Goal: Task Accomplishment & Management: Complete application form

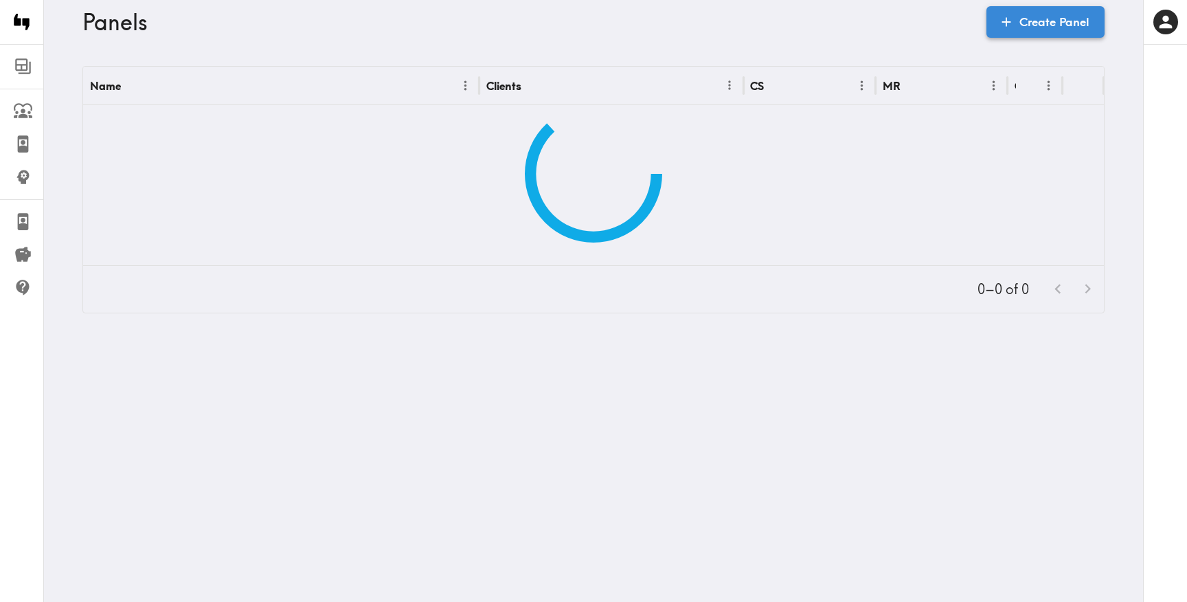
click at [1038, 16] on link "Create Panel" at bounding box center [1046, 22] width 118 height 32
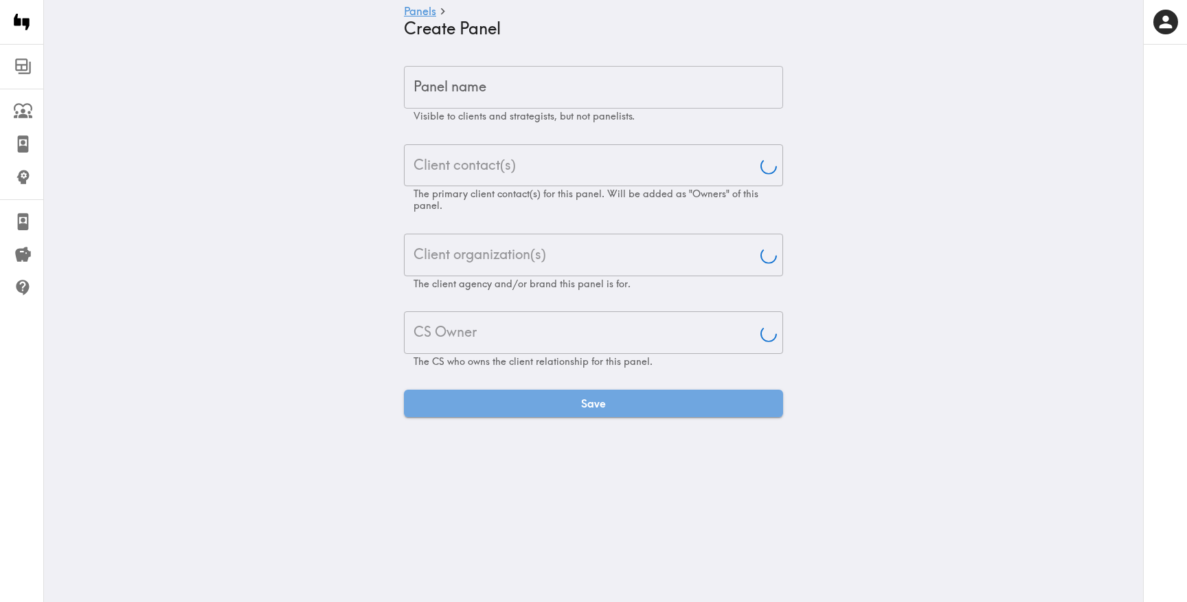
click at [638, 70] on input "Panel name" at bounding box center [593, 87] width 379 height 43
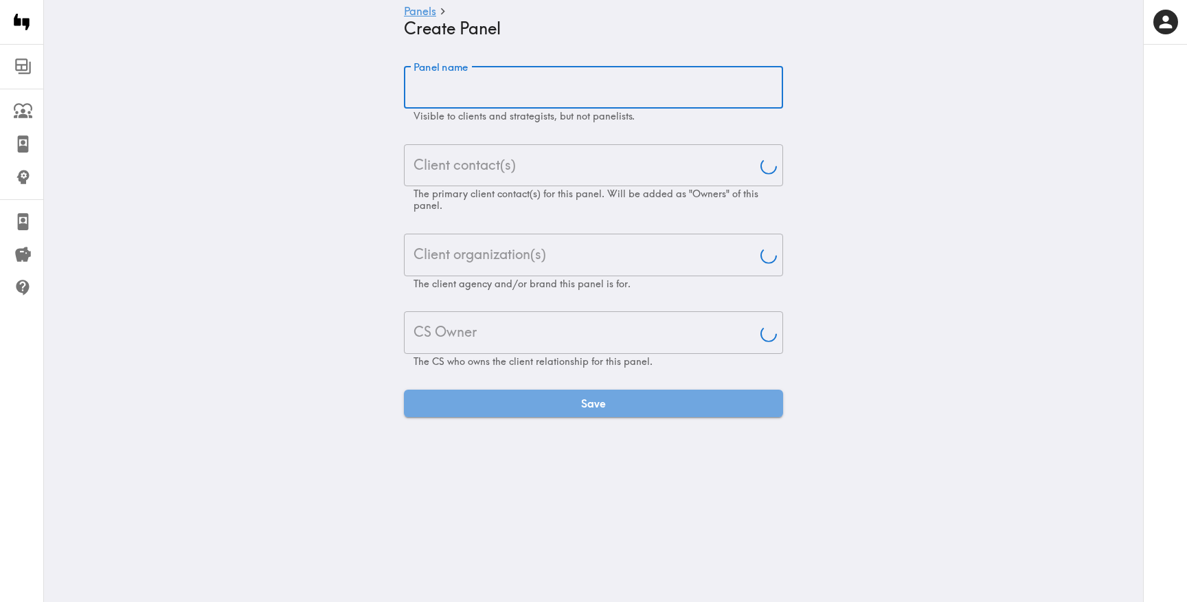
paste input "[US_STATE] and [US_STATE] Message Testing Exploratory"
type input "[US_STATE] and [US_STATE] Message Testing Exploratory"
click at [566, 176] on input "Client contact(s)" at bounding box center [583, 165] width 346 height 30
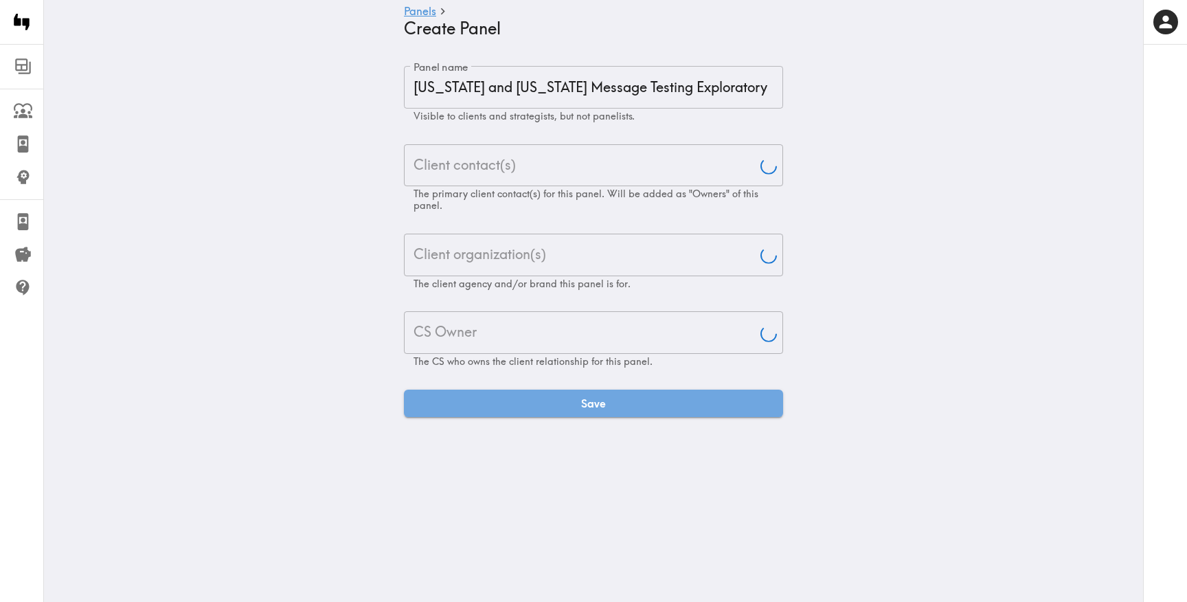
type input "[PERSON_NAME]"
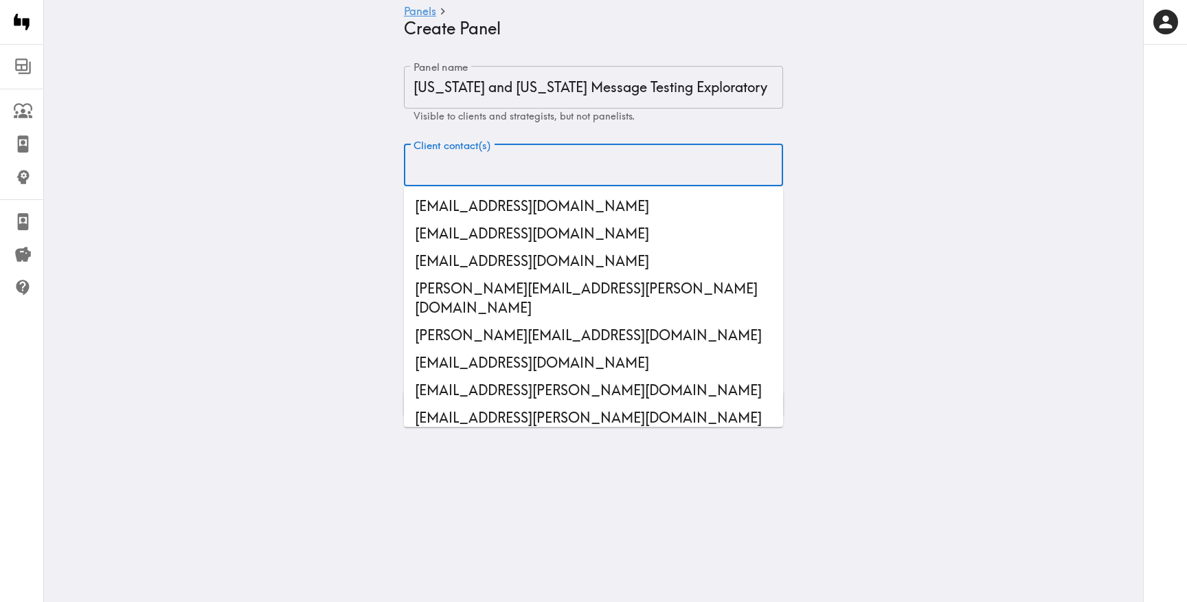
paste input "[EMAIL_ADDRESS][DOMAIN_NAME]"
type input "[EMAIL_ADDRESS][DOMAIN_NAME]"
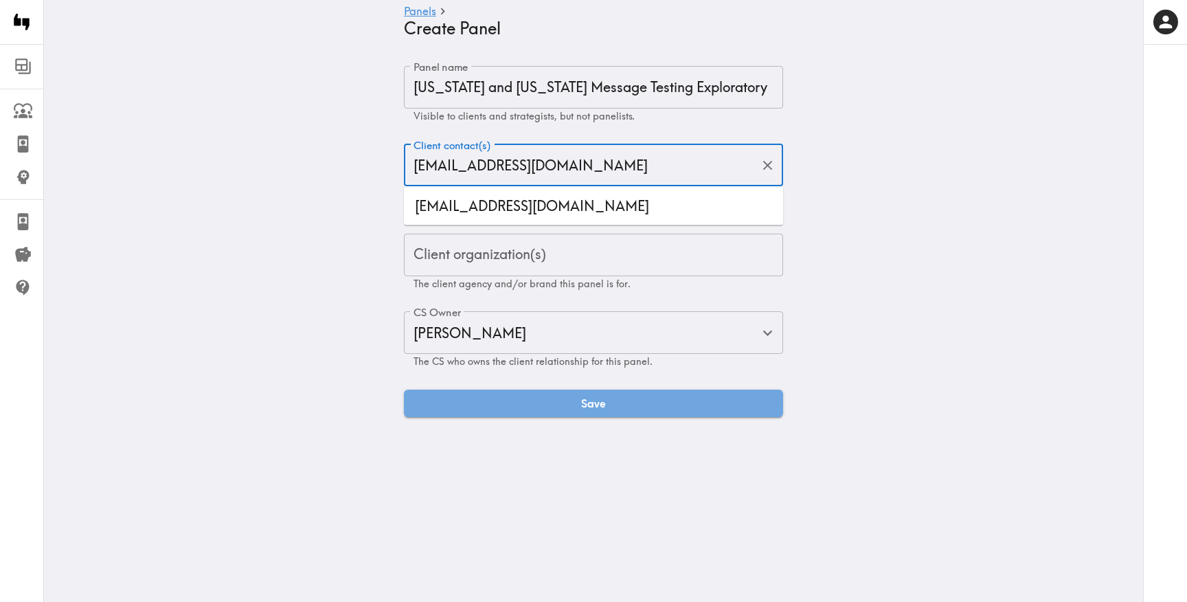
click at [476, 212] on li "[EMAIL_ADDRESS][DOMAIN_NAME]" at bounding box center [593, 205] width 379 height 27
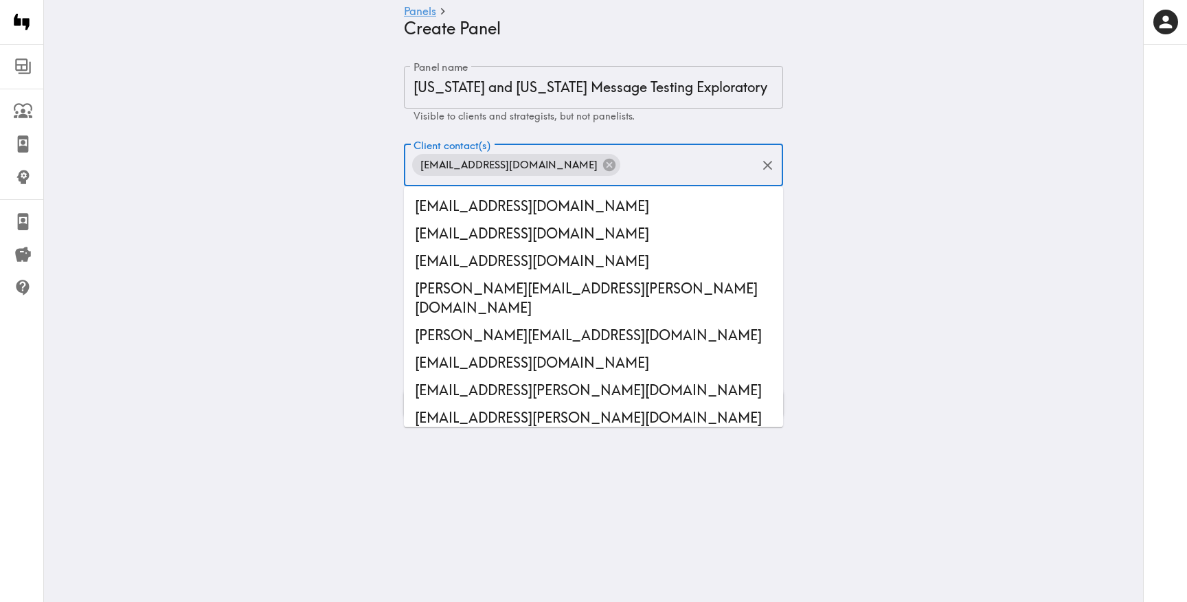
scroll to position [44679, 0]
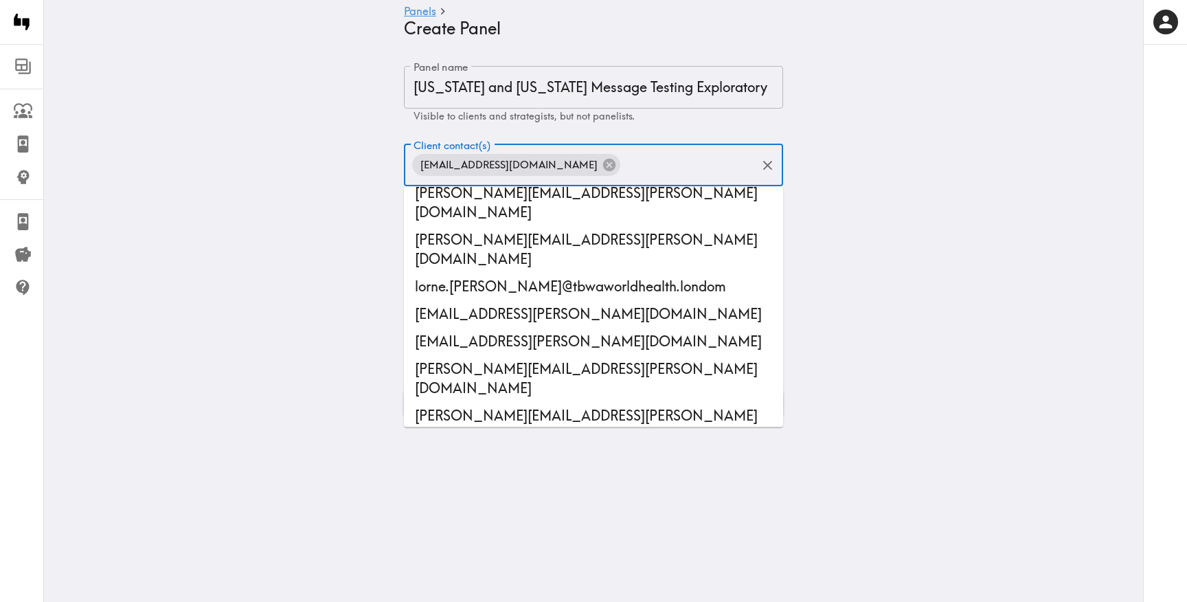
click at [317, 234] on main "Panels Create Panel Panel name Texas and Louisiana Message Testing Exploratory …" at bounding box center [593, 241] width 1099 height 395
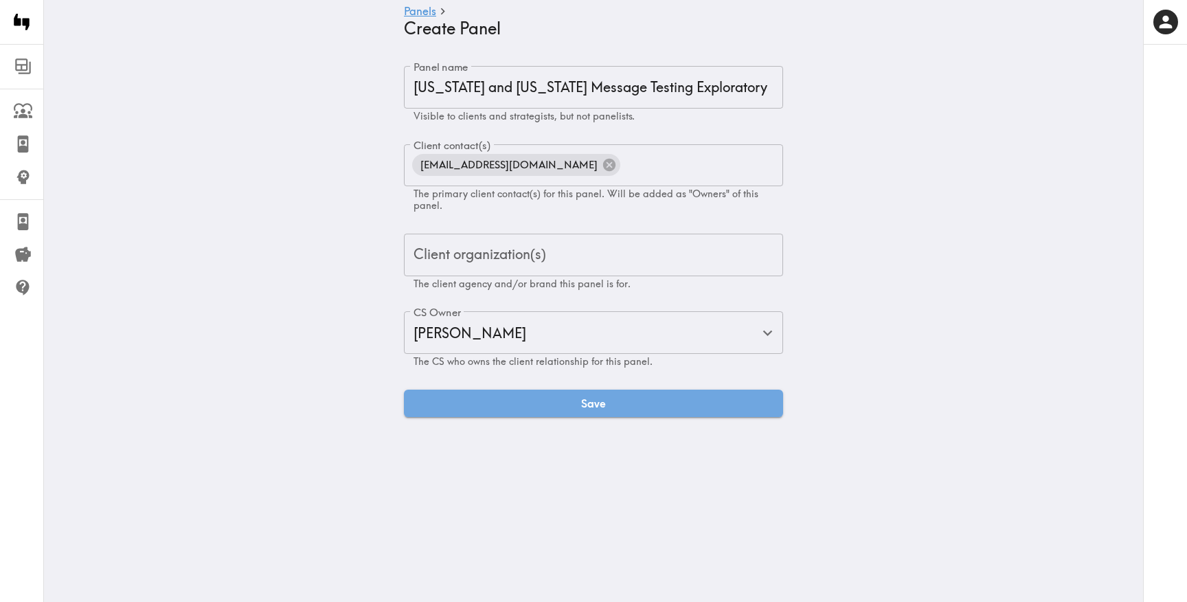
click at [455, 263] on div "Client organization(s) Client organization(s) The client agency and/or brand th…" at bounding box center [593, 262] width 379 height 56
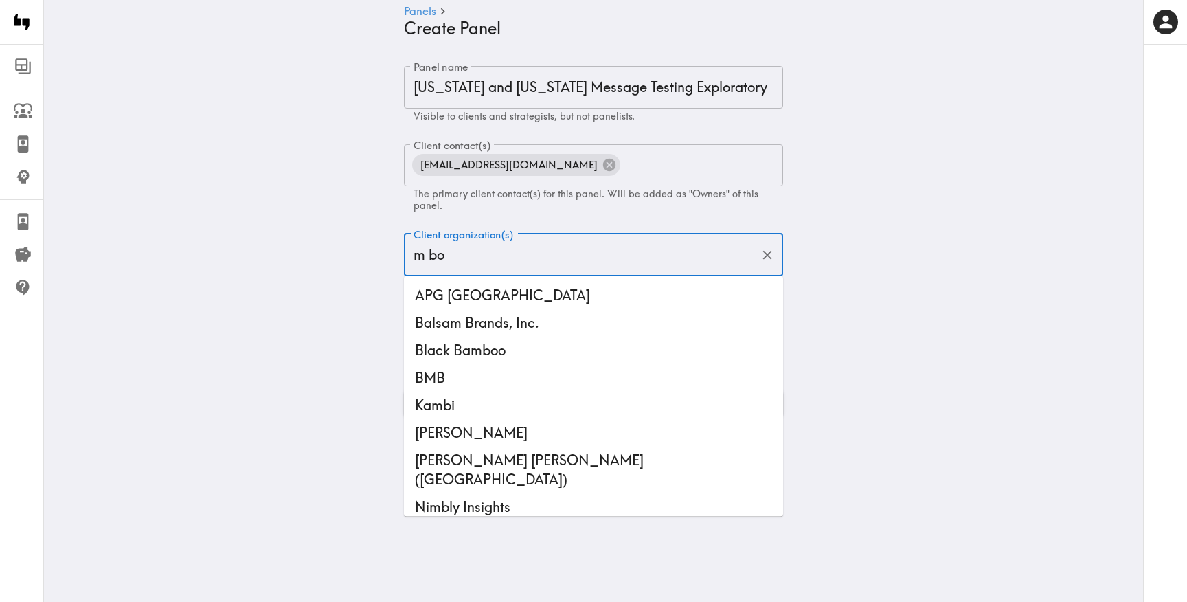
type input "m boo"
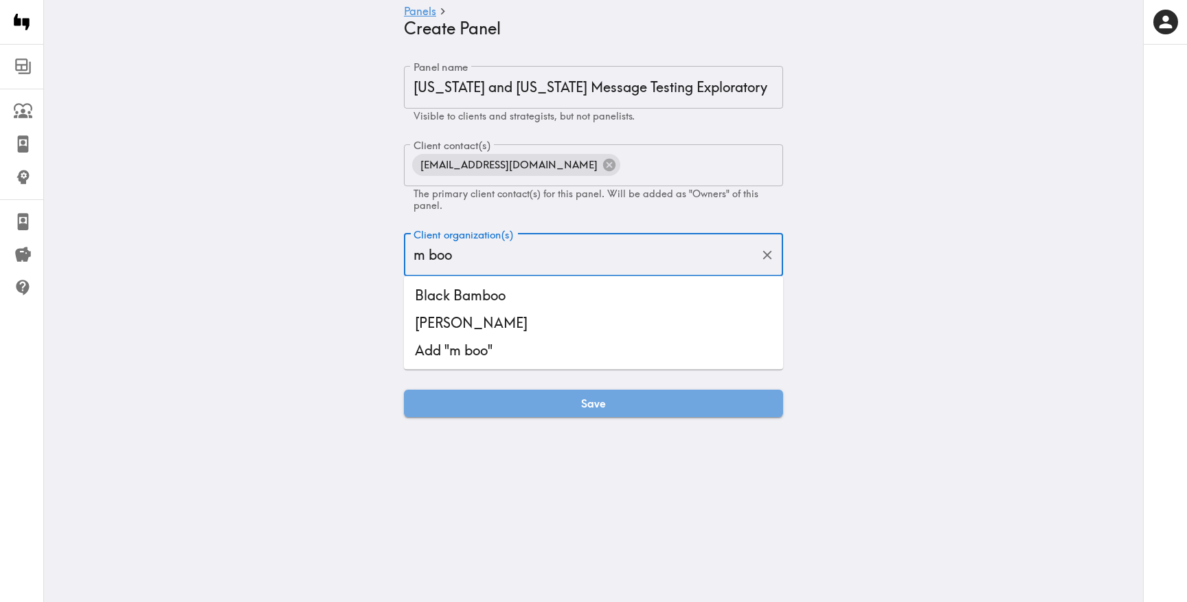
click at [515, 316] on li "[PERSON_NAME]" at bounding box center [593, 322] width 379 height 27
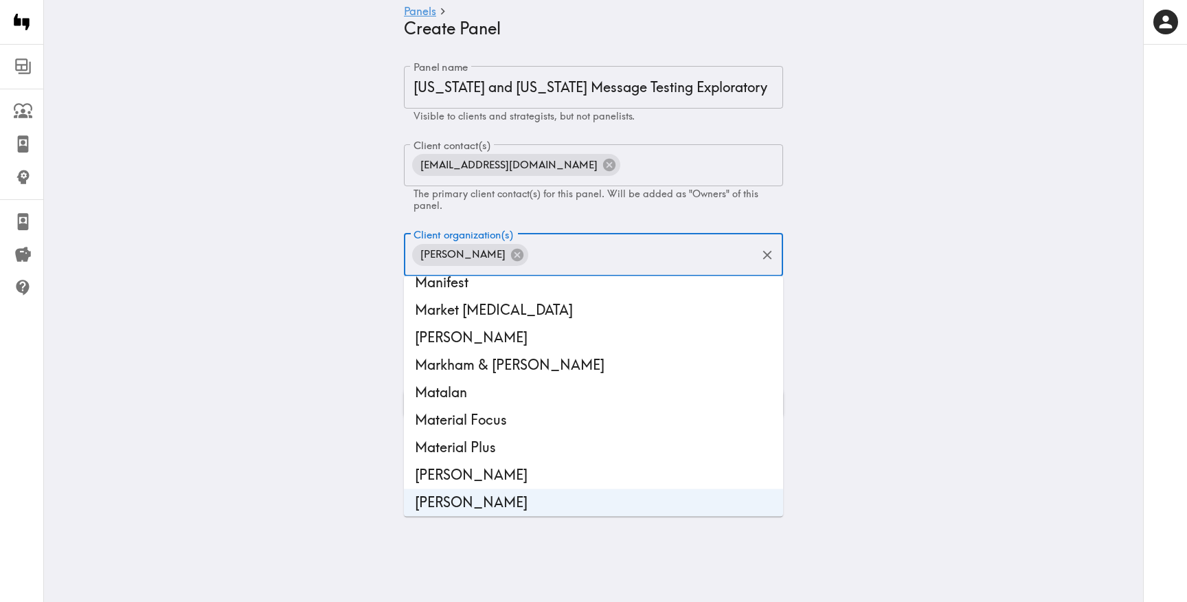
click at [269, 383] on main "Panels Create Panel Panel name Texas and Louisiana Message Testing Exploratory …" at bounding box center [593, 241] width 1099 height 395
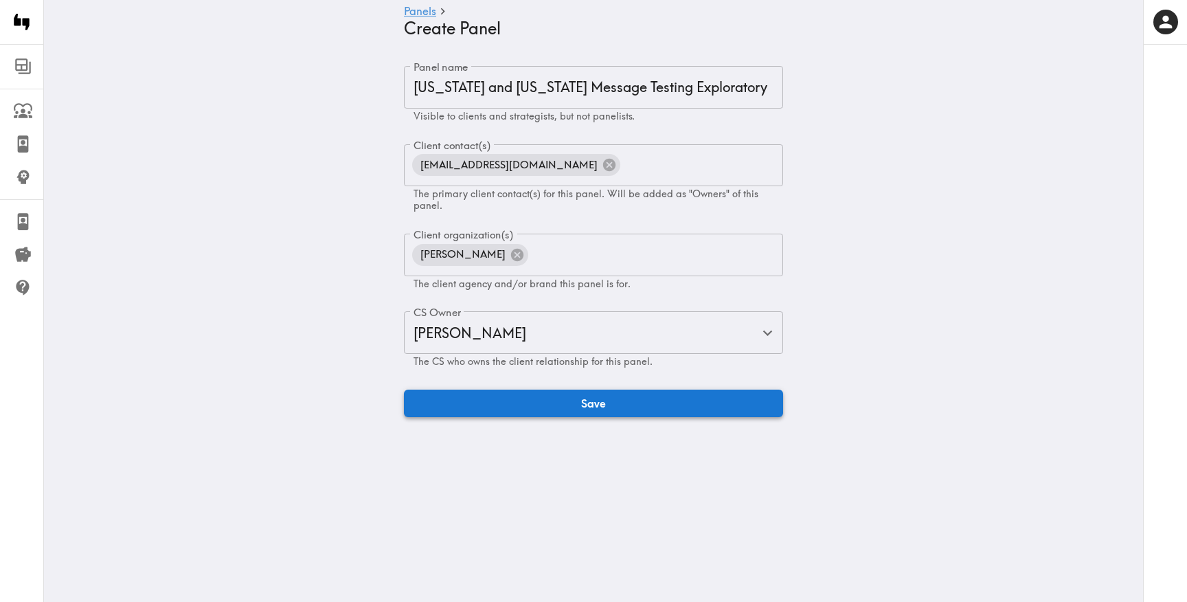
click at [436, 410] on button "Save" at bounding box center [593, 403] width 379 height 27
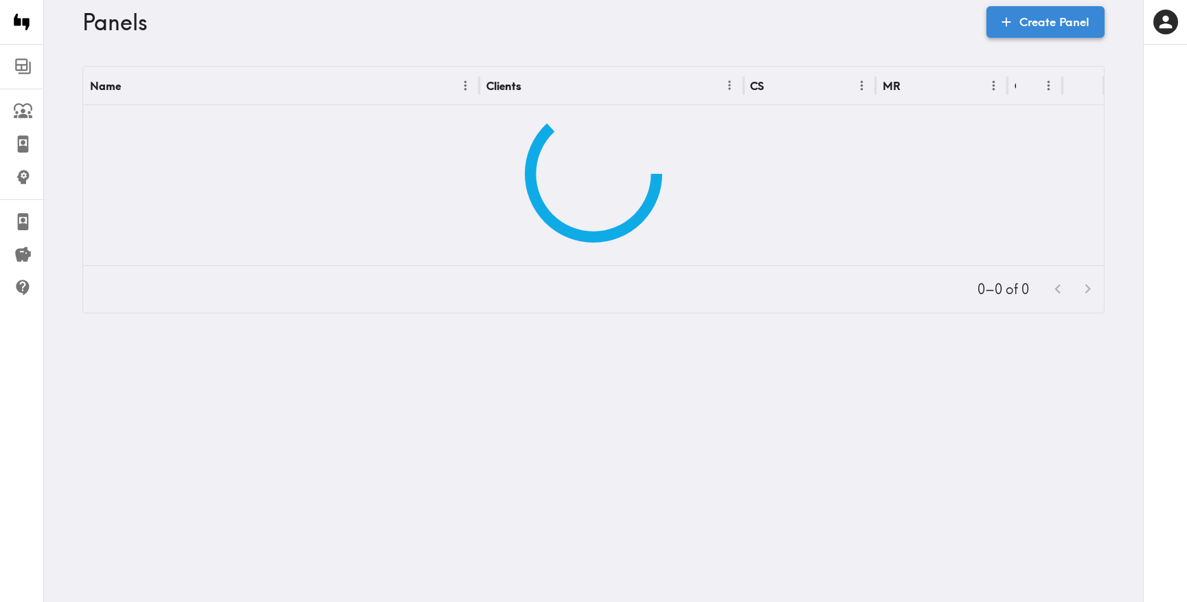
click at [1040, 16] on link "Create Panel" at bounding box center [1046, 22] width 118 height 32
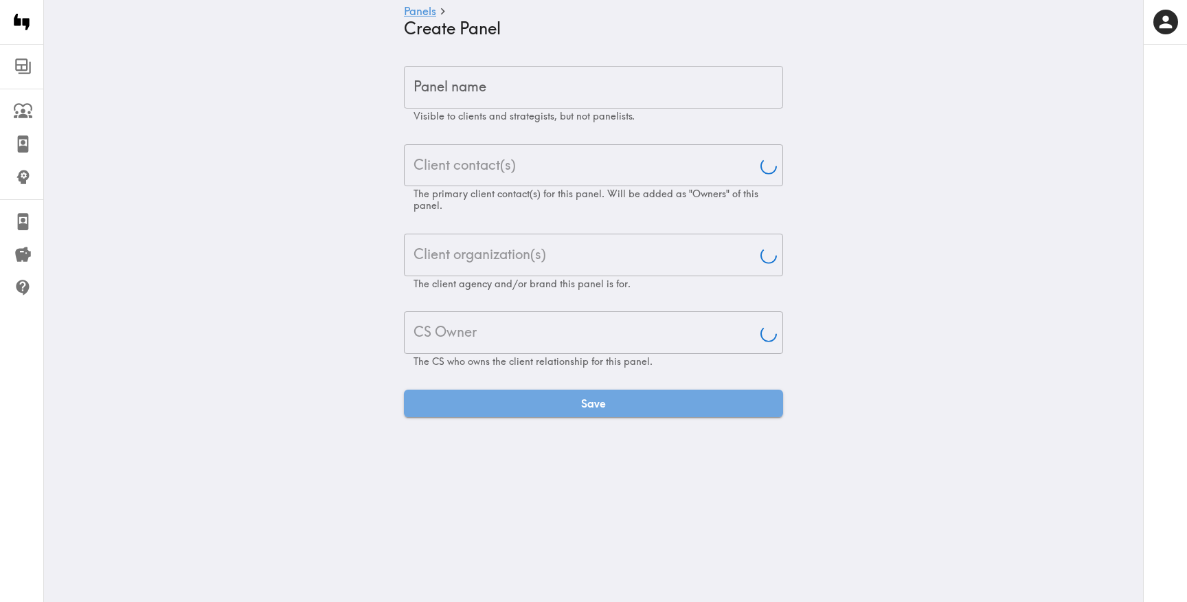
type input "[PERSON_NAME]"
click at [485, 146] on div "Client contact(s)" at bounding box center [593, 165] width 379 height 43
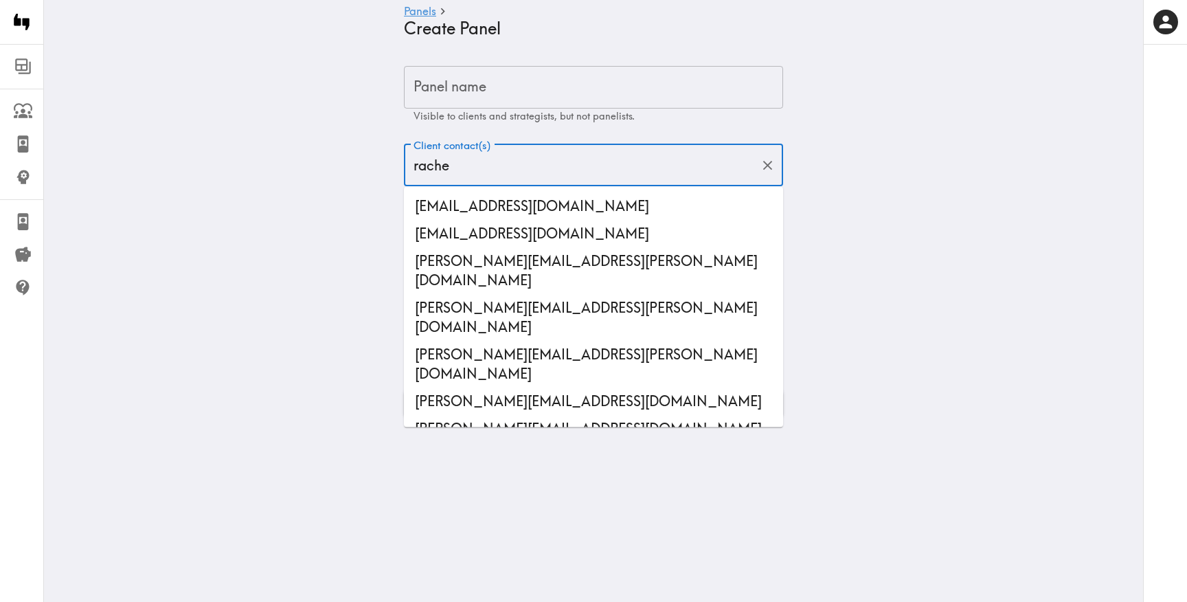
click at [471, 159] on input "rache" at bounding box center [583, 165] width 346 height 30
paste input "[EMAIL_ADDRESS][DOMAIN_NAME]"
type input "[EMAIL_ADDRESS][DOMAIN_NAME]"
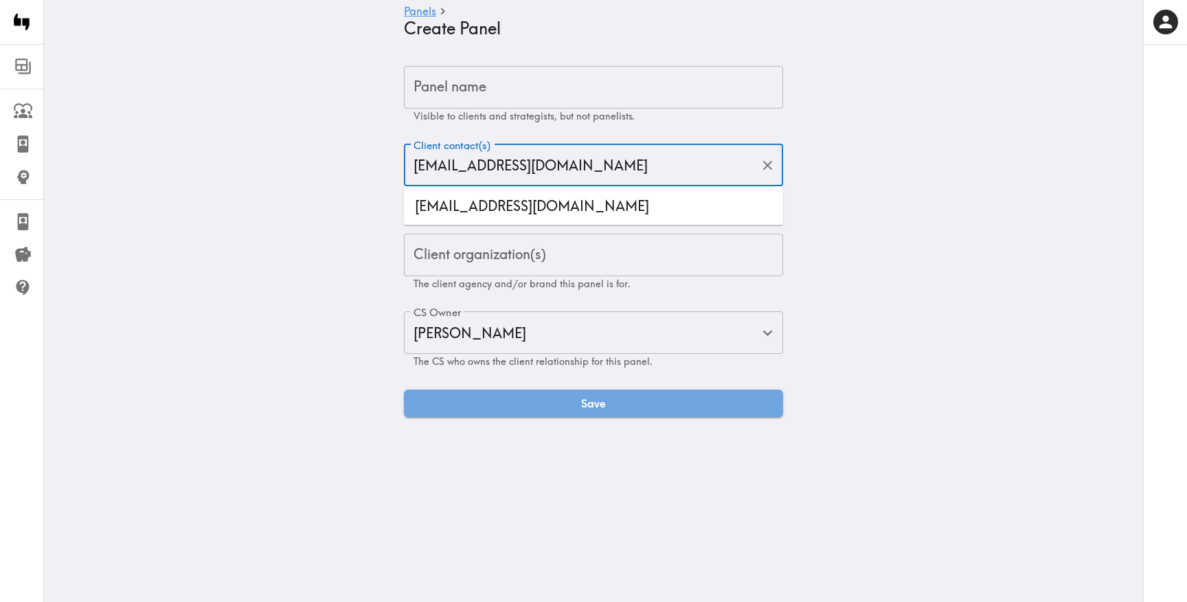
click at [484, 212] on li "[EMAIL_ADDRESS][DOMAIN_NAME]" at bounding box center [593, 205] width 379 height 27
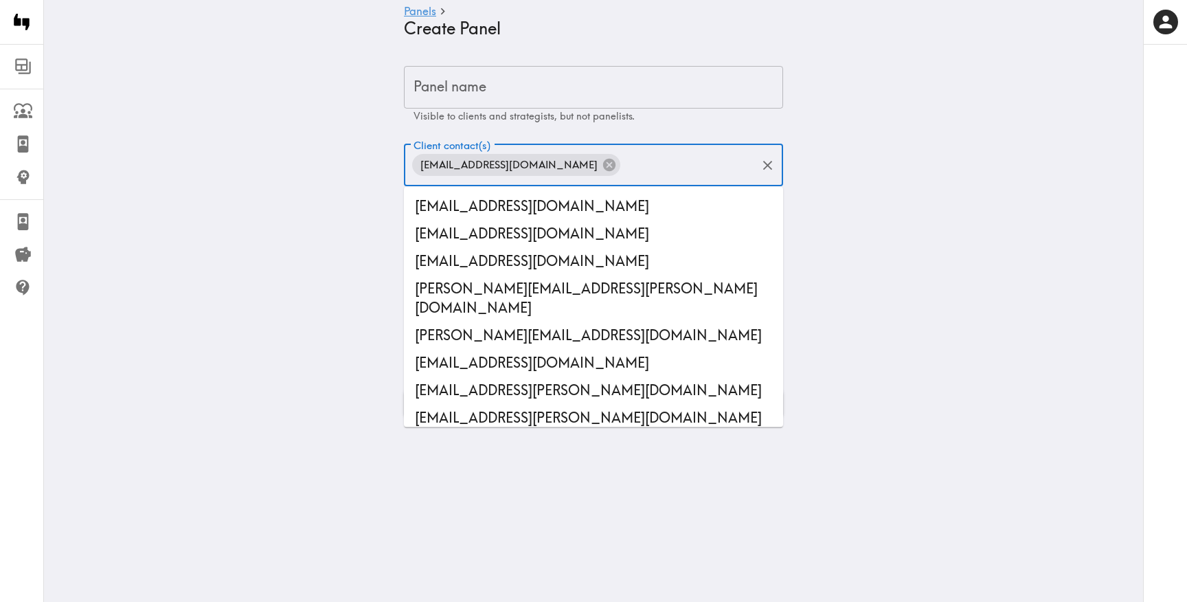
scroll to position [44679, 0]
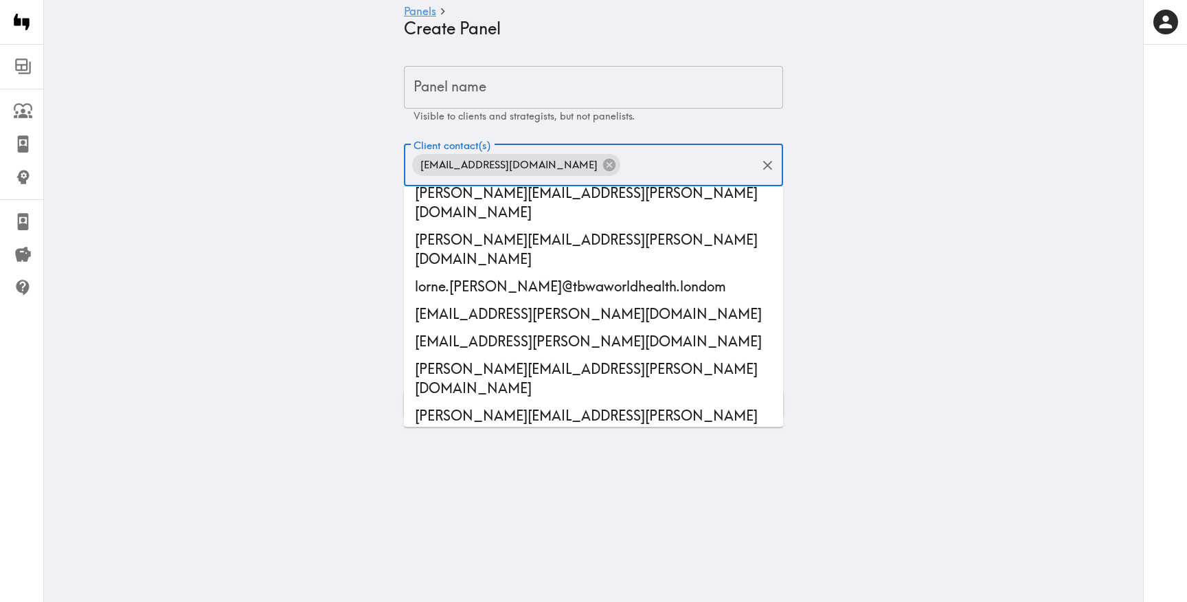
click at [567, 108] on input "Panel name" at bounding box center [593, 87] width 379 height 43
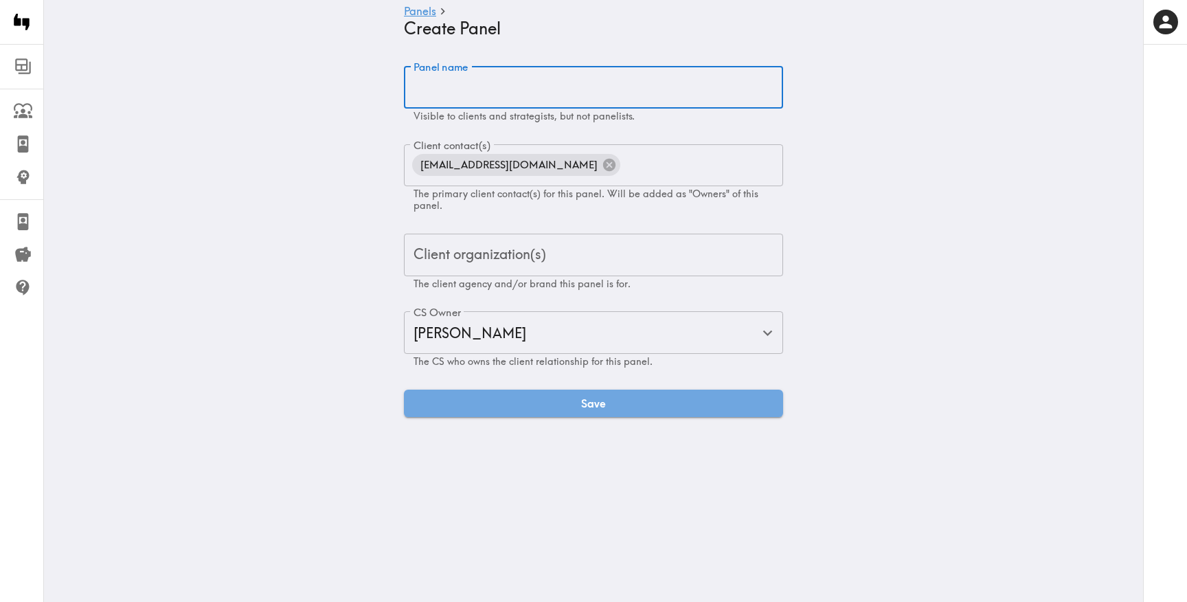
paste input "City-Specific Message Testing Exploratory"
type input "City-Specific Message Testing Exploratory"
click at [473, 267] on input "Client organization(s)" at bounding box center [593, 255] width 367 height 30
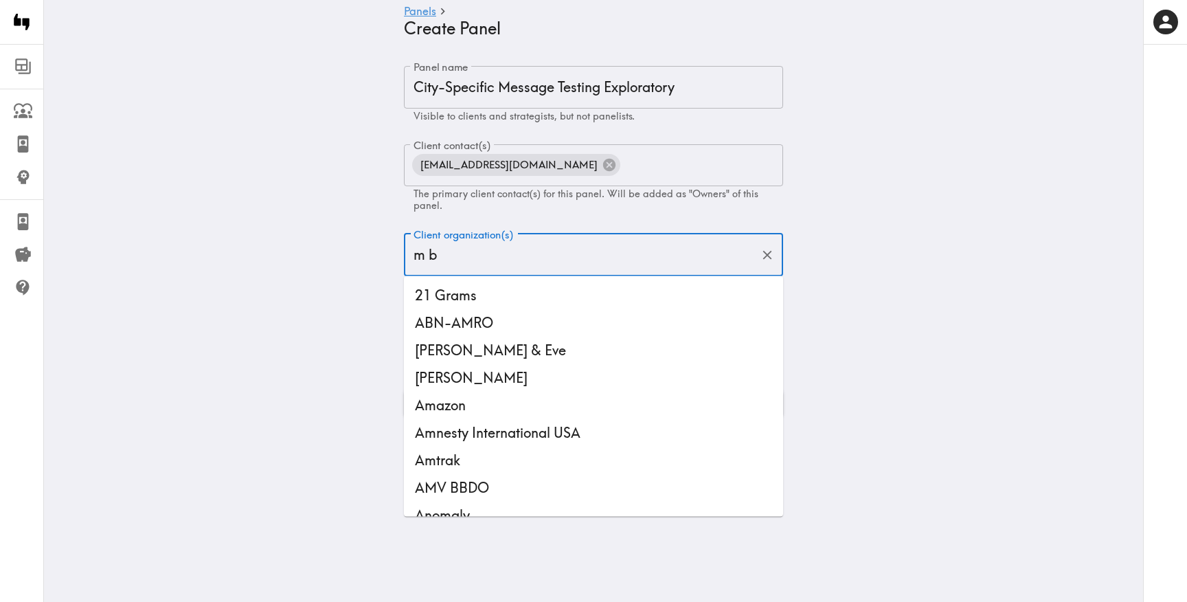
type input "m bo"
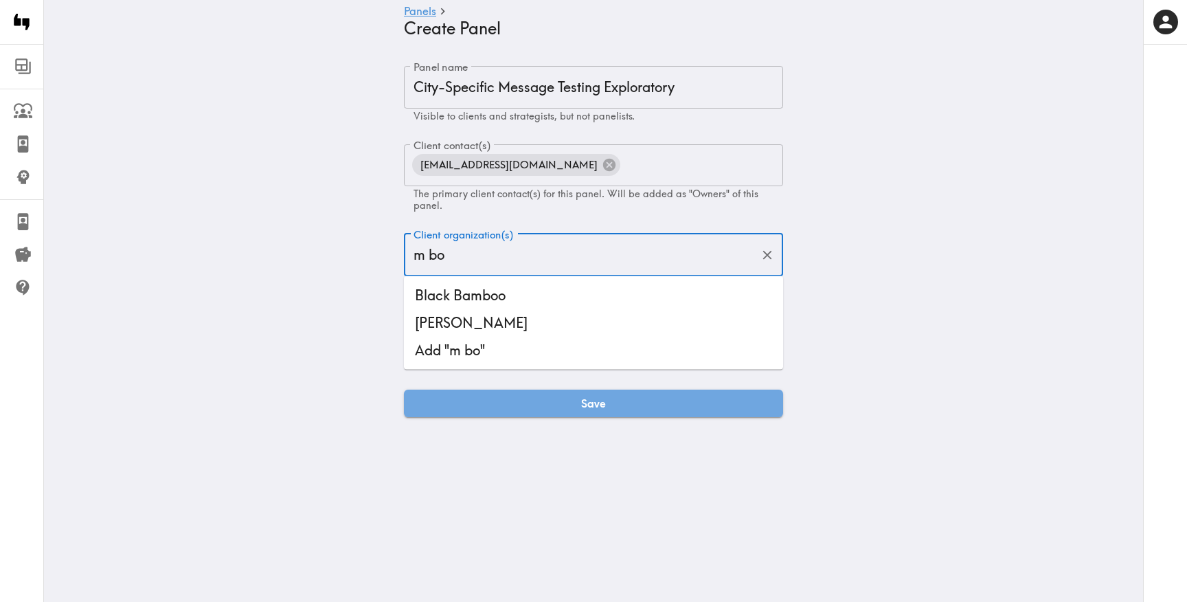
click at [455, 323] on li "[PERSON_NAME]" at bounding box center [593, 322] width 379 height 27
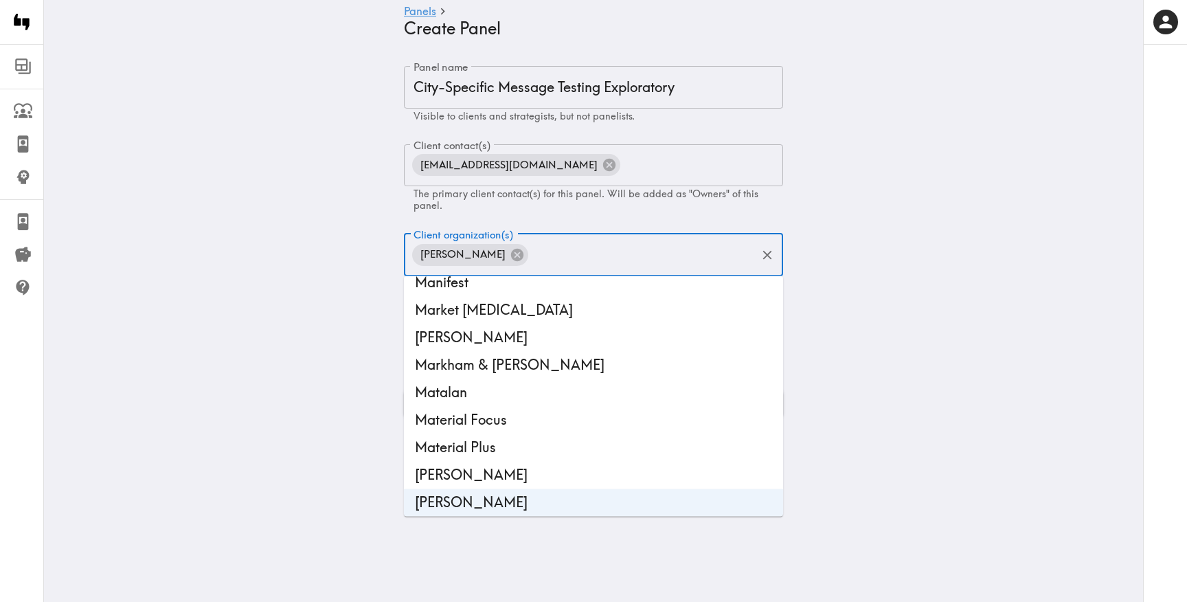
click at [234, 356] on main "Panels Create Panel Panel name City-Specific Message Testing Exploratory Panel …" at bounding box center [593, 241] width 1099 height 395
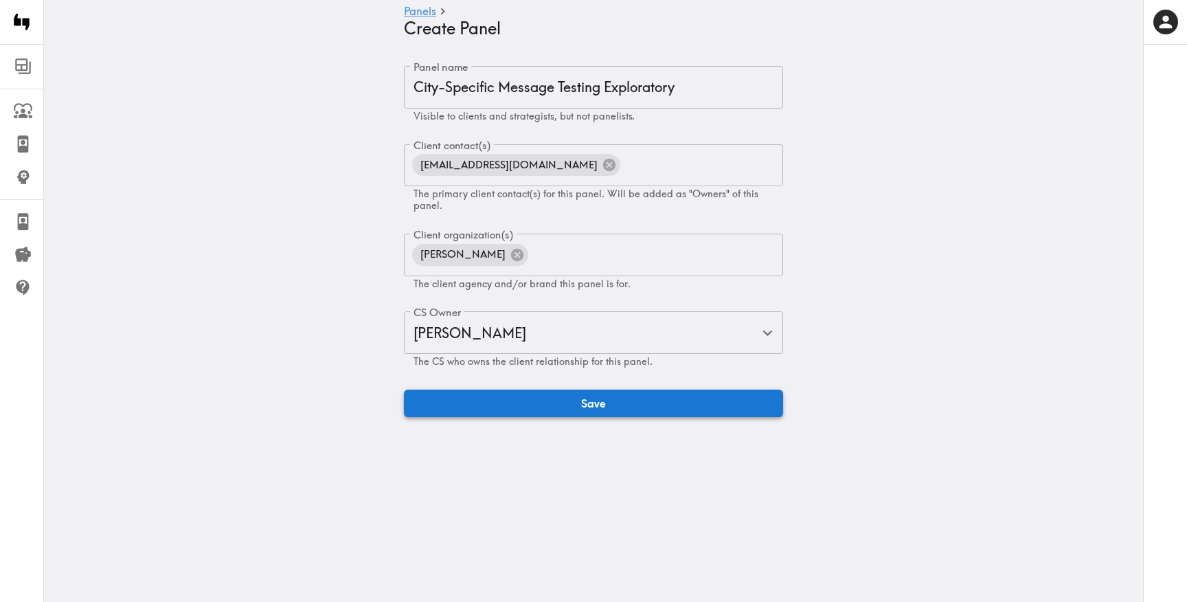
click at [500, 401] on button "Save" at bounding box center [593, 403] width 379 height 27
